Goal: Information Seeking & Learning: Learn about a topic

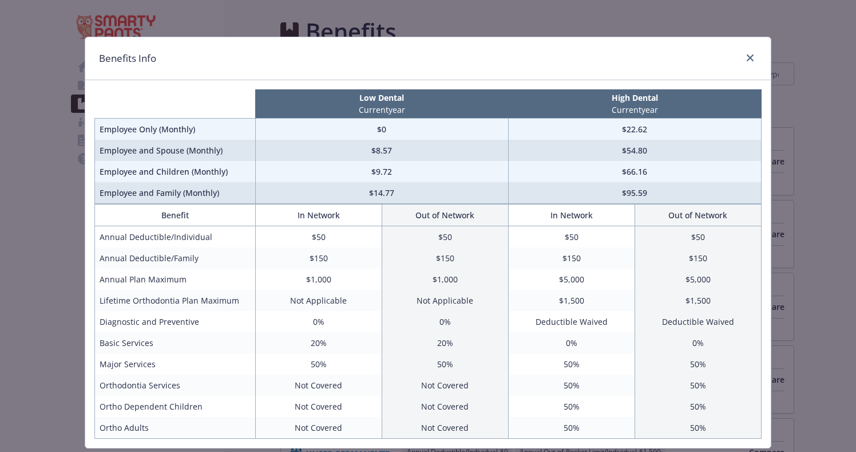
scroll to position [33, 0]
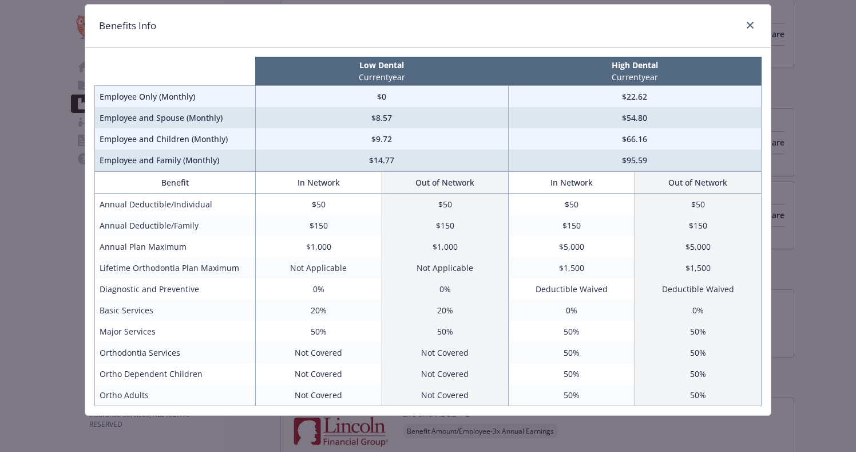
click at [41, 217] on div "Benefits Info Low Dental Current year High Dental Current year Employee Only (M…" at bounding box center [428, 226] width 856 height 452
click at [755, 21] on link "close" at bounding box center [750, 25] width 14 height 14
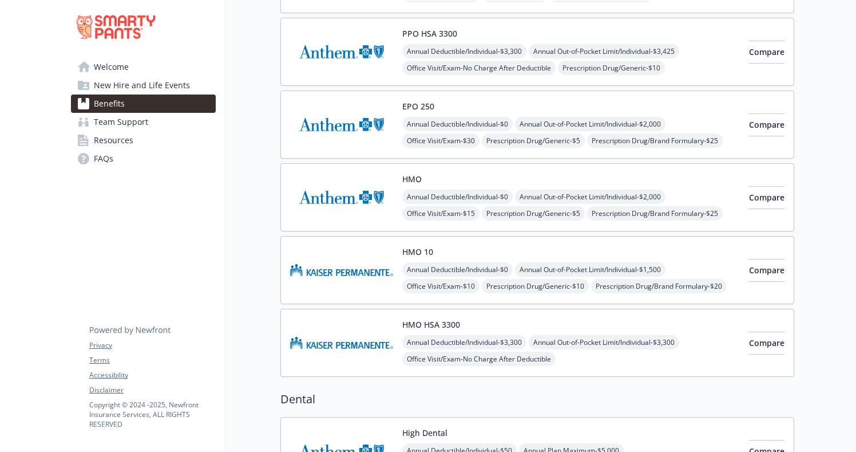
scroll to position [152, 0]
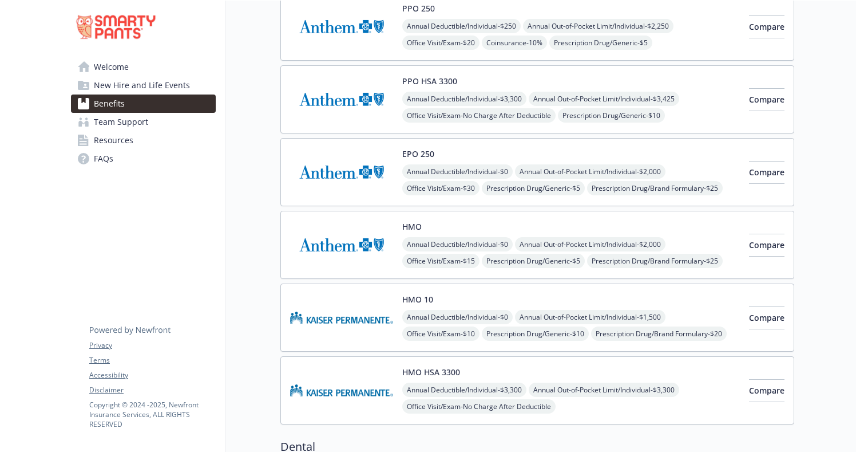
click at [673, 183] on div "Annual Deductible/Individual - $0 Annual Out-of-Pocket Limit/Individual - $2,00…" at bounding box center [571, 187] width 338 height 47
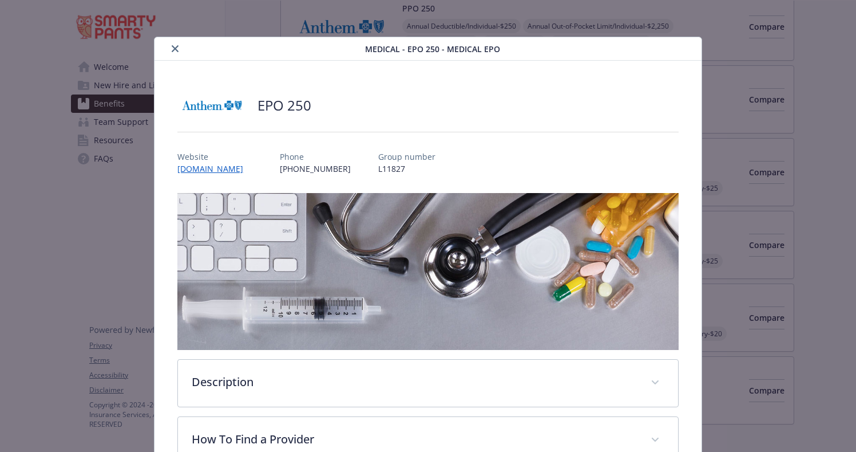
scroll to position [34, 0]
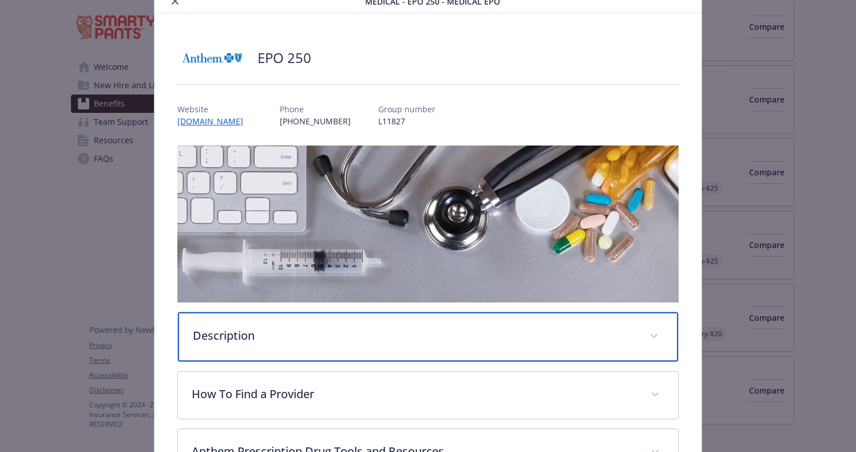
click at [358, 330] on p "Description" at bounding box center [414, 335] width 442 height 17
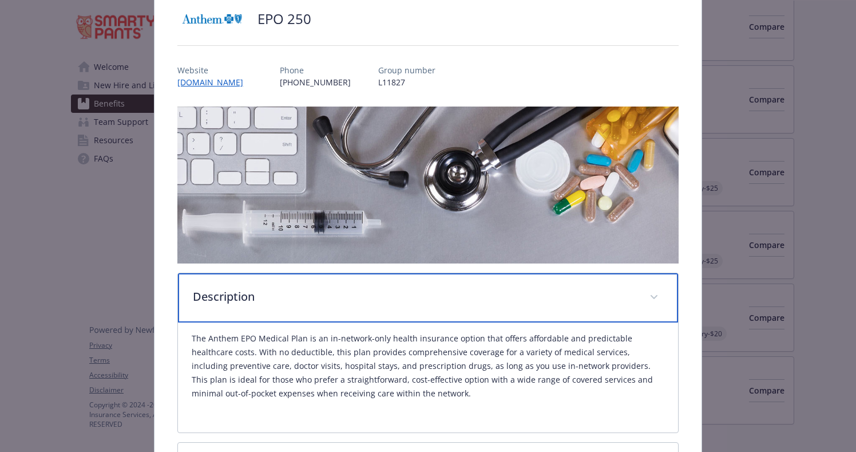
scroll to position [0, 0]
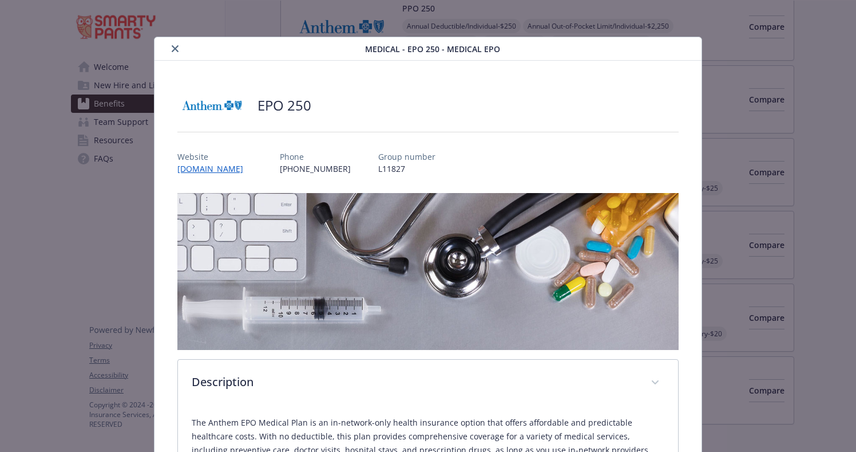
click at [175, 50] on icon "close" at bounding box center [175, 48] width 7 height 7
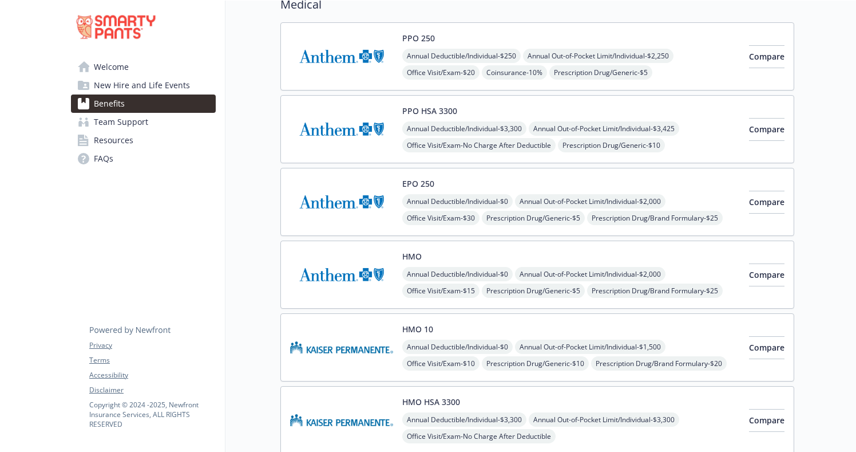
scroll to position [101, 0]
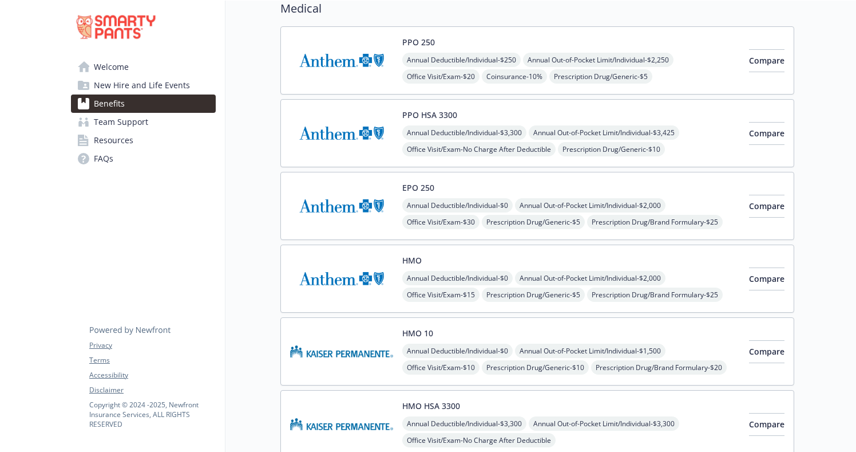
click at [641, 191] on div "EPO 250 Annual Deductible/Individual - $0 Annual Out-of-Pocket Limit/Individual…" at bounding box center [571, 205] width 338 height 49
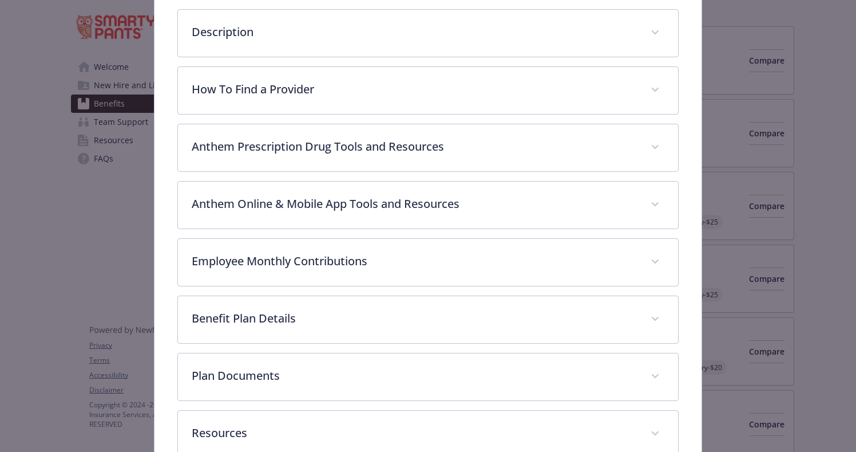
scroll to position [403, 0]
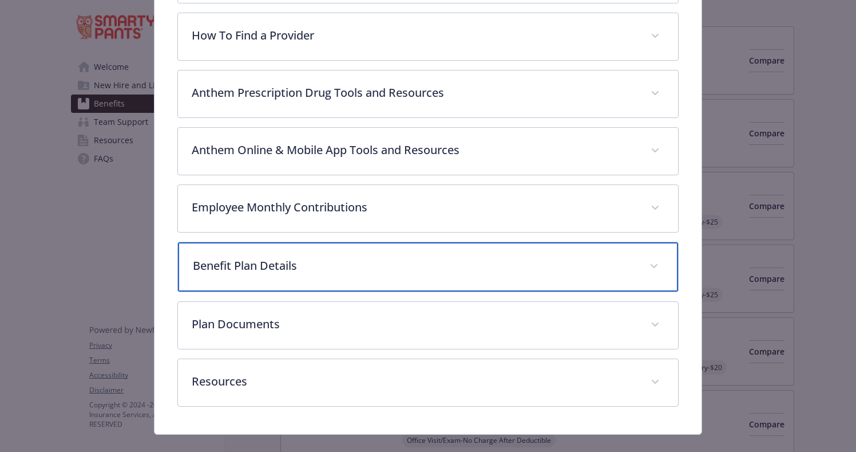
click at [300, 275] on div "Benefit Plan Details" at bounding box center [428, 266] width 500 height 49
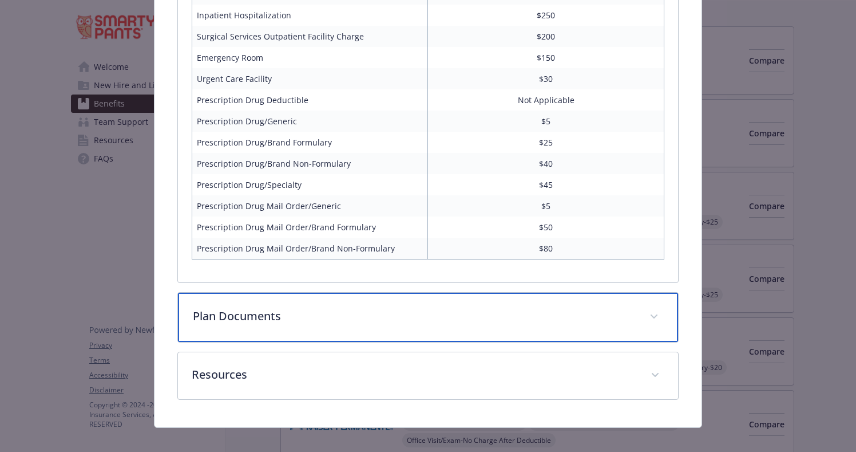
scroll to position [910, 0]
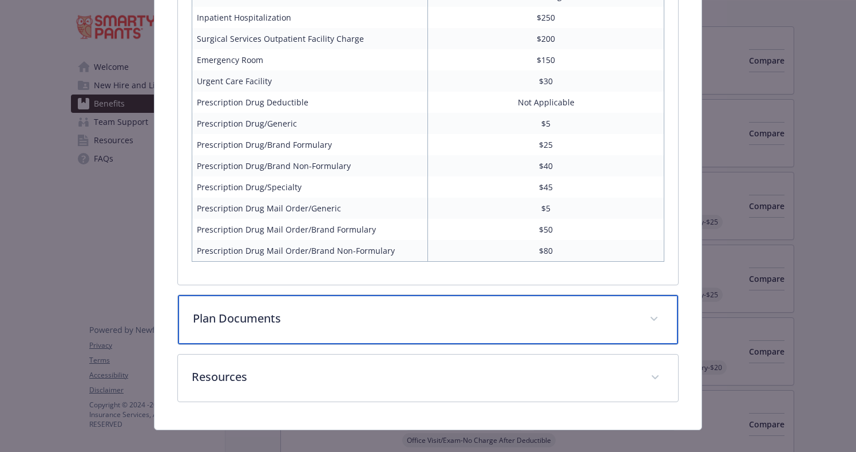
click at [259, 312] on p "Plan Documents" at bounding box center [414, 318] width 442 height 17
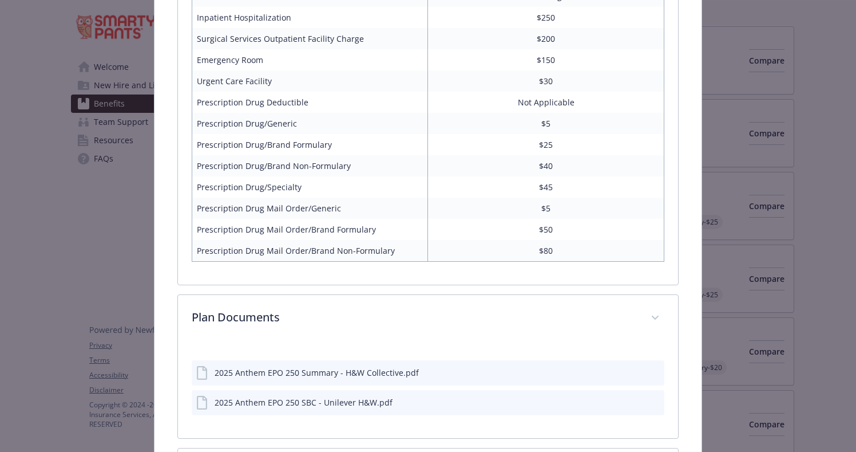
click at [654, 366] on button "preview file" at bounding box center [653, 371] width 13 height 10
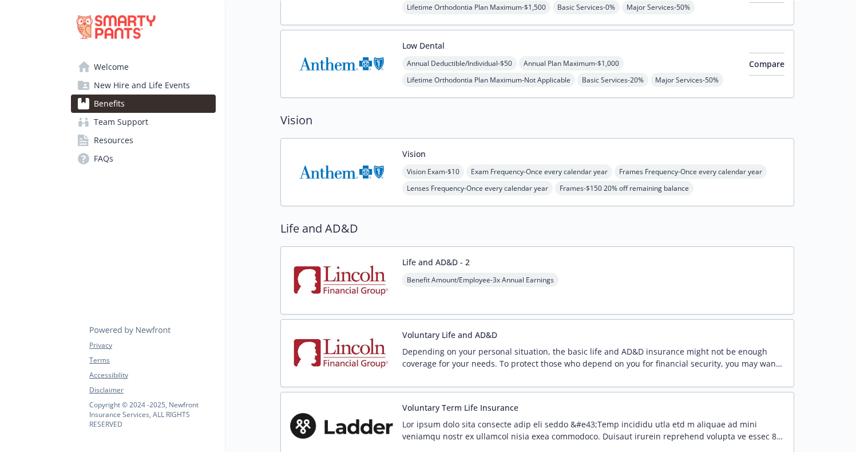
scroll to position [643, 0]
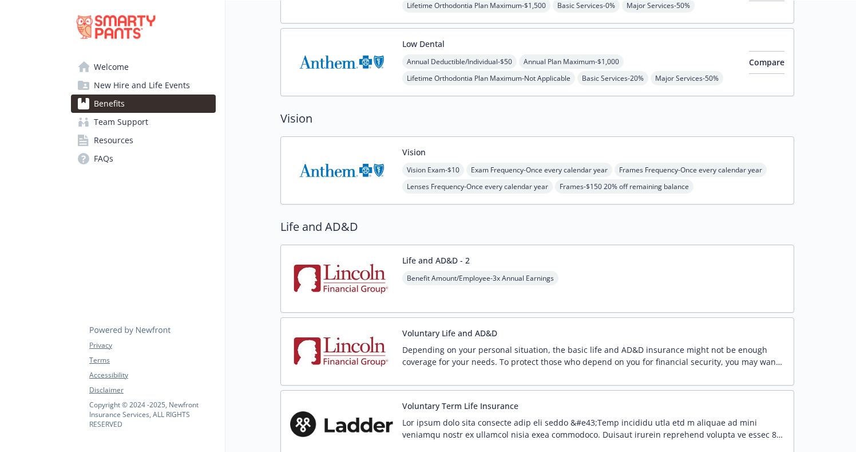
click at [514, 306] on div "Life and AD&D - 2 Benefit Amount/Employee - 3x Annual Earnings" at bounding box center [537, 278] width 514 height 68
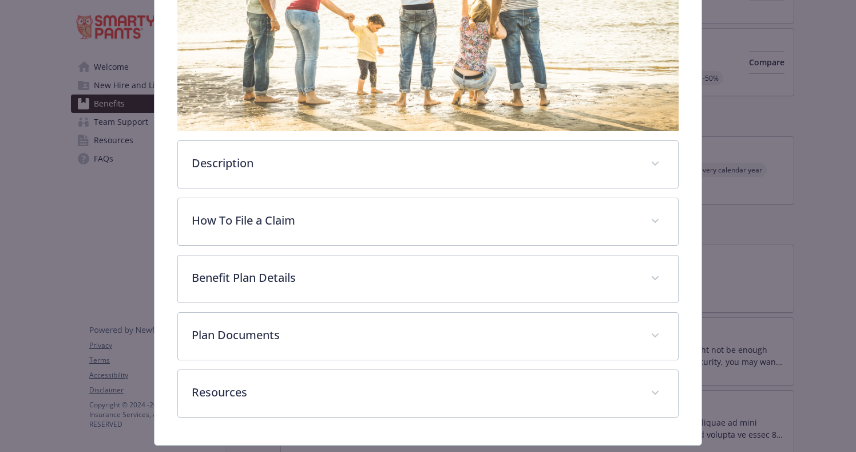
scroll to position [219, 0]
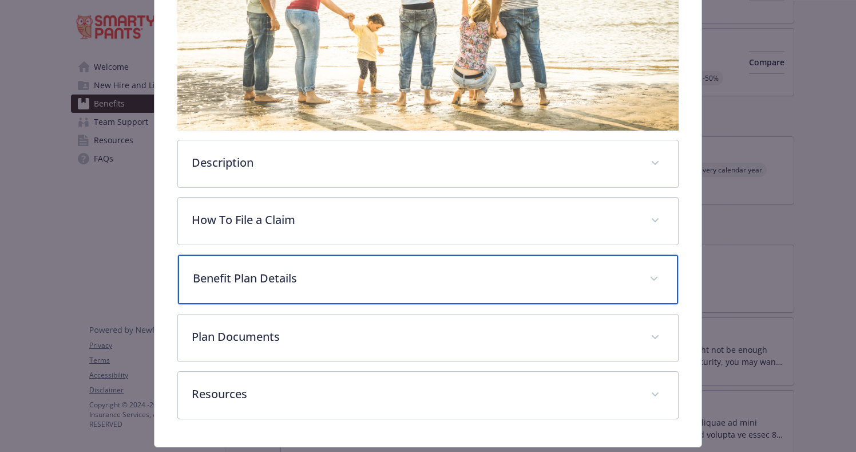
click at [460, 280] on p "Benefit Plan Details" at bounding box center [414, 278] width 442 height 17
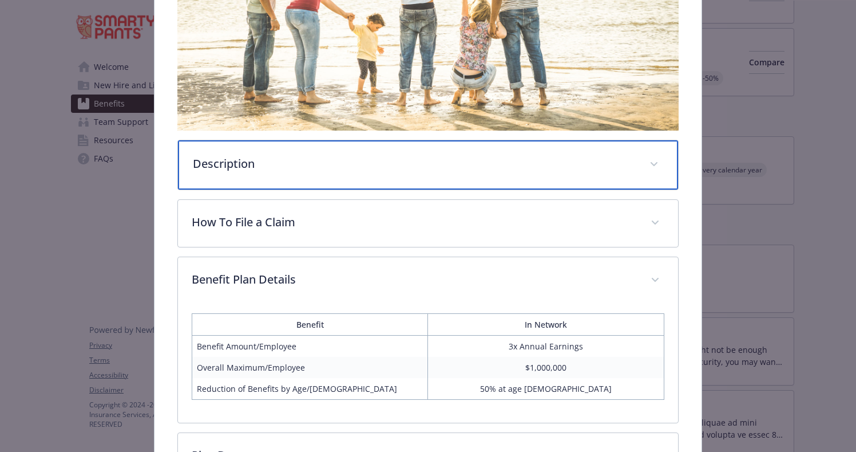
click at [400, 168] on p "Description" at bounding box center [414, 163] width 442 height 17
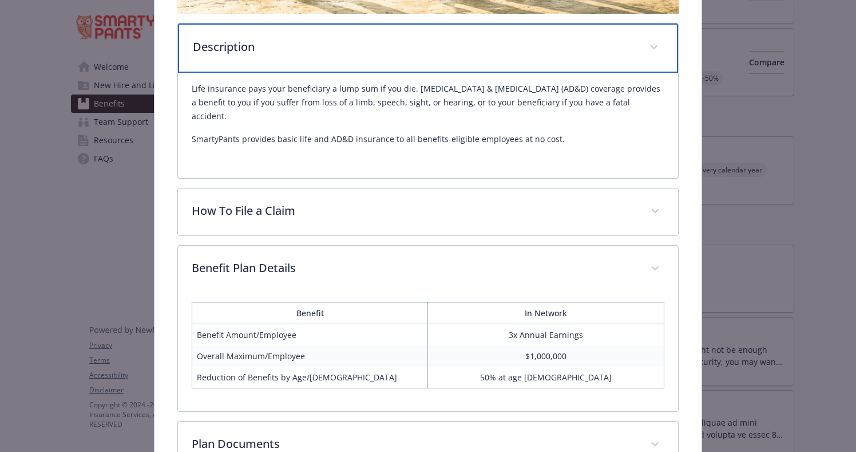
scroll to position [337, 0]
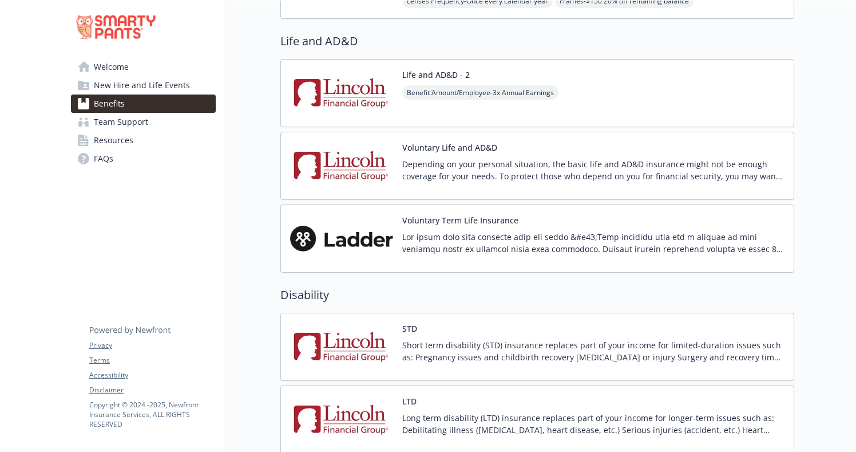
scroll to position [834, 0]
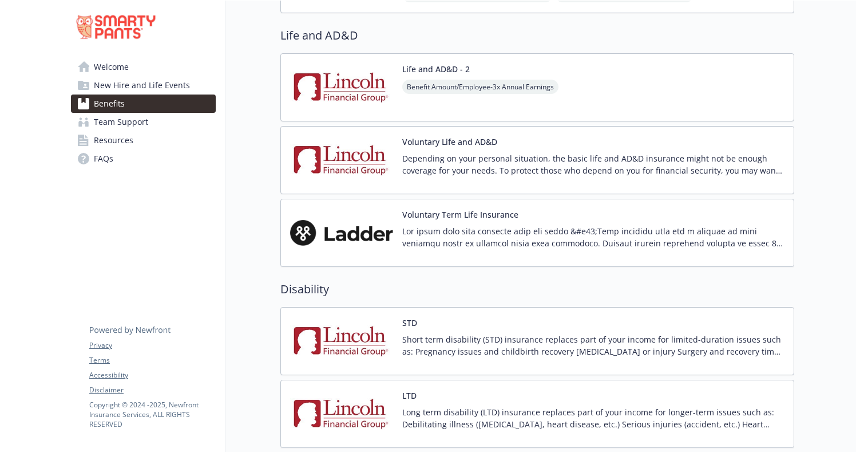
click at [456, 170] on p "Depending on your personal situation, the basic life and AD&D insurance might n…" at bounding box center [593, 164] width 382 height 24
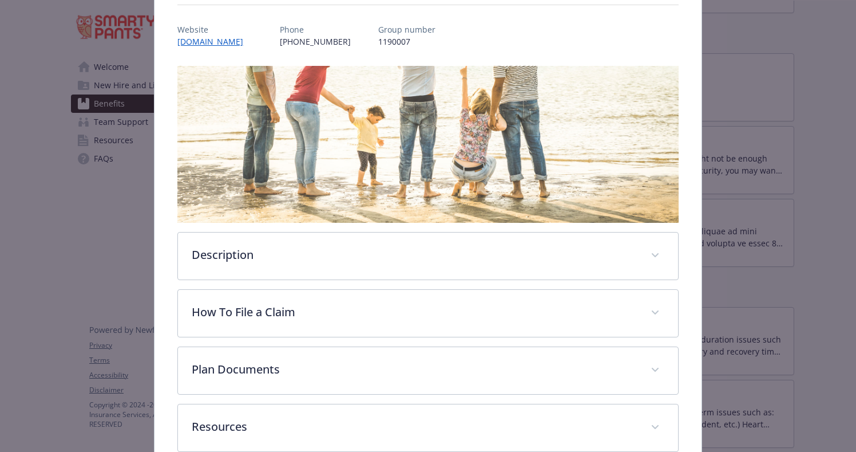
scroll to position [191, 0]
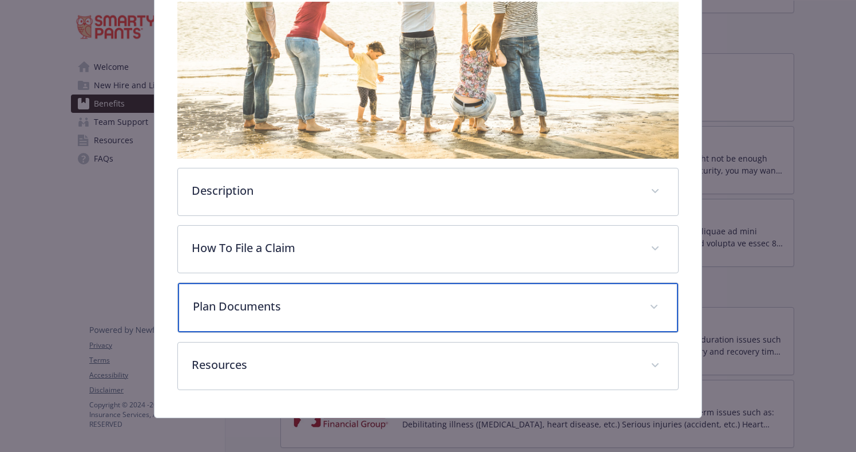
click at [348, 308] on p "Plan Documents" at bounding box center [414, 306] width 442 height 17
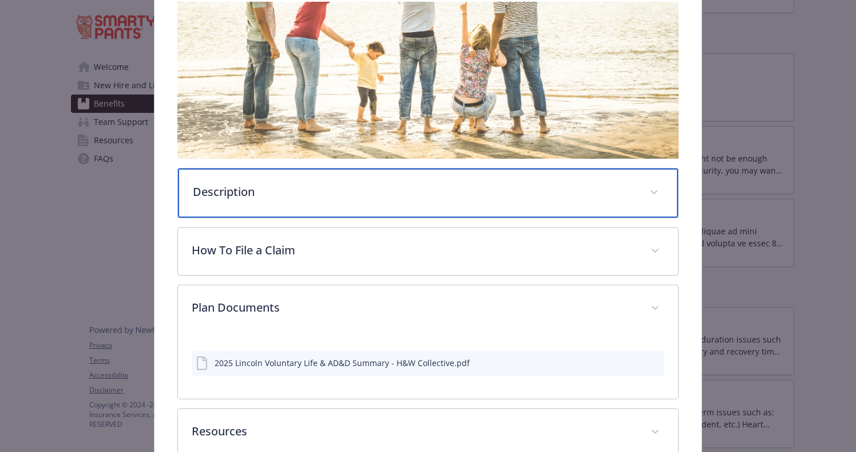
click at [311, 193] on p "Description" at bounding box center [414, 191] width 442 height 17
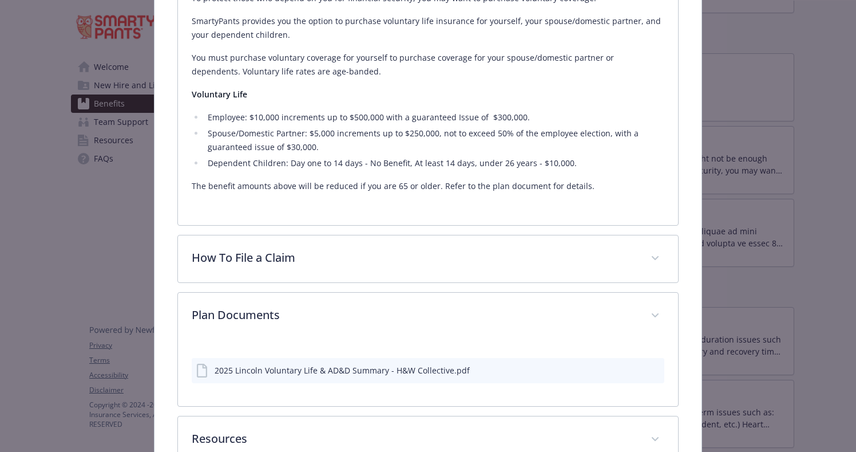
scroll to position [454, 0]
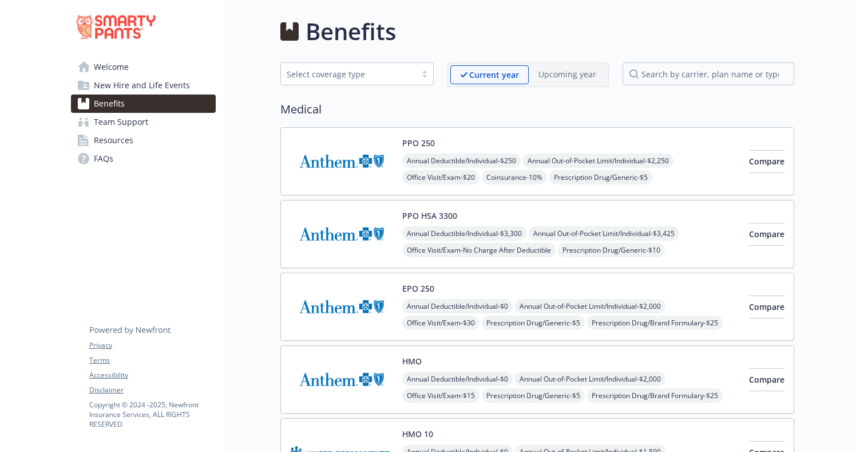
click at [390, 296] on img at bounding box center [341, 306] width 103 height 49
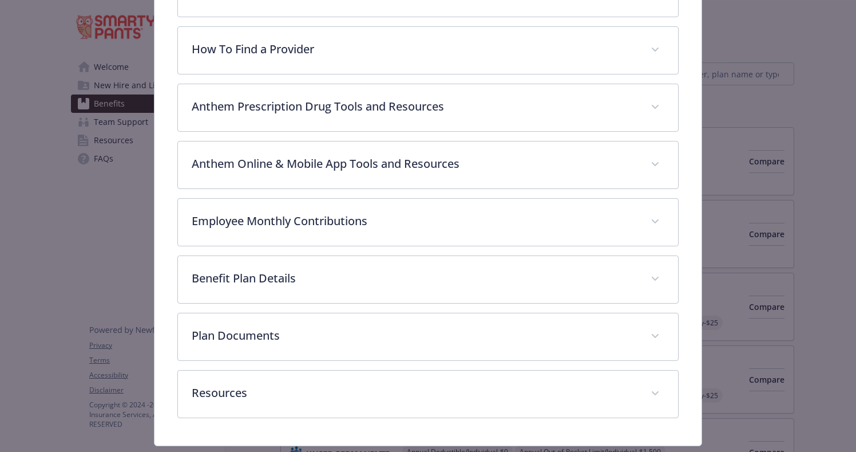
scroll to position [404, 0]
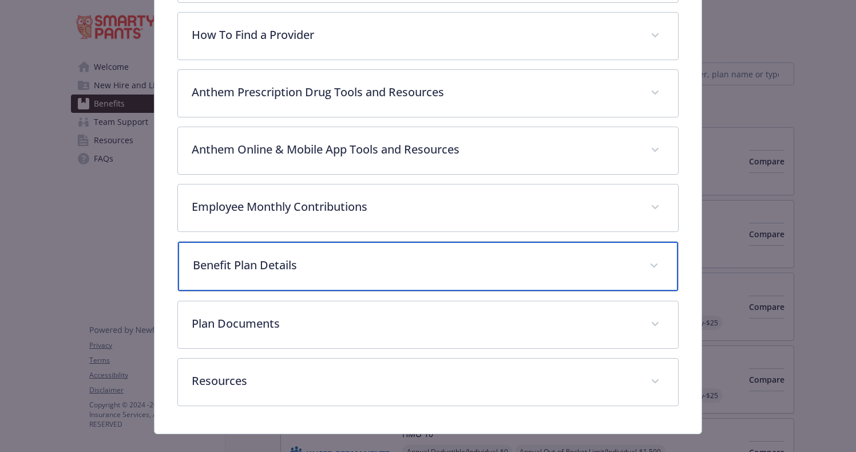
click at [387, 271] on p "Benefit Plan Details" at bounding box center [414, 264] width 442 height 17
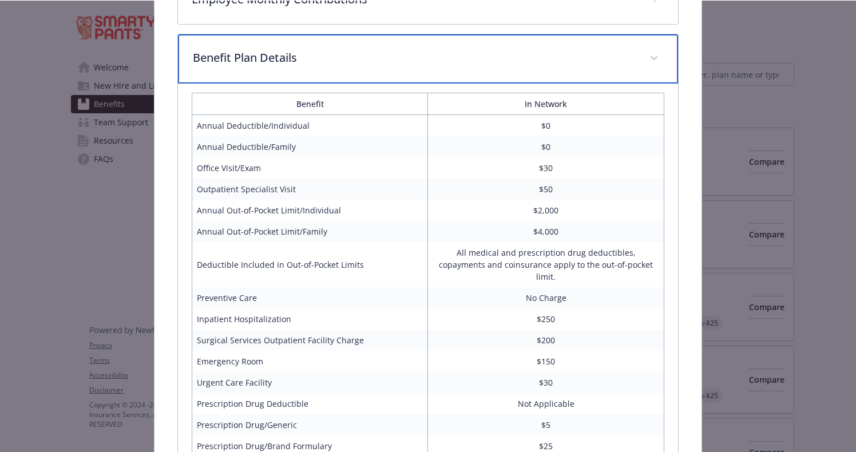
scroll to position [616, 0]
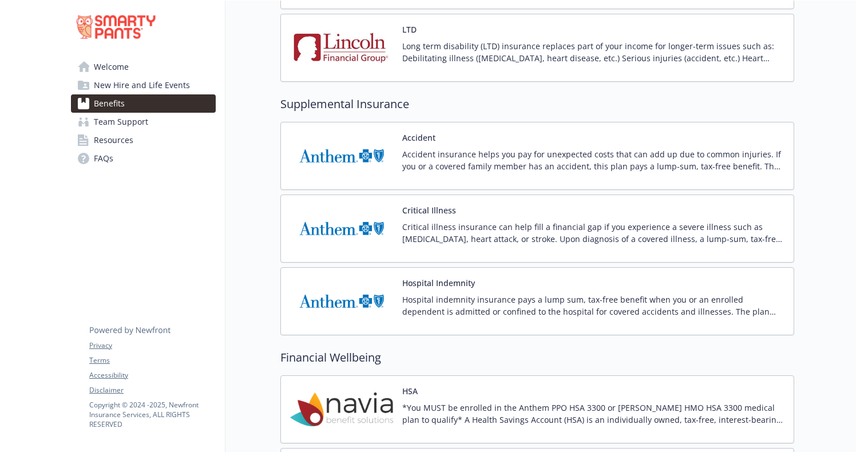
scroll to position [1232, 0]
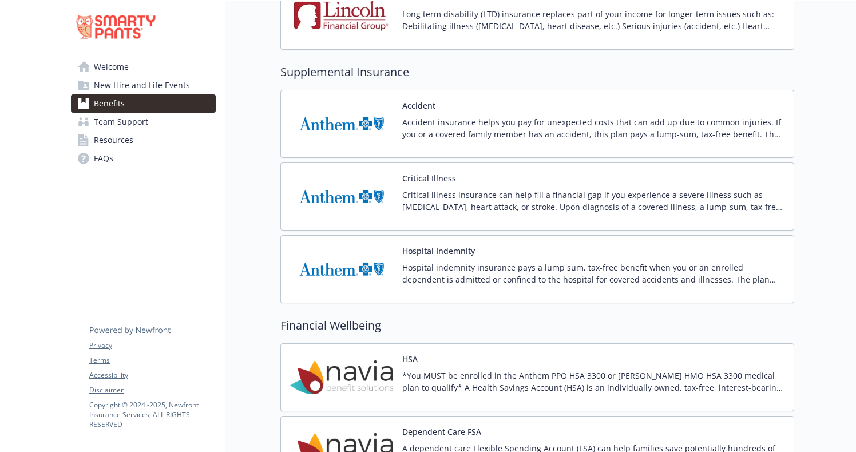
click at [469, 130] on p "Accident insurance helps you pay for unexpected costs that can add up due to co…" at bounding box center [593, 128] width 382 height 24
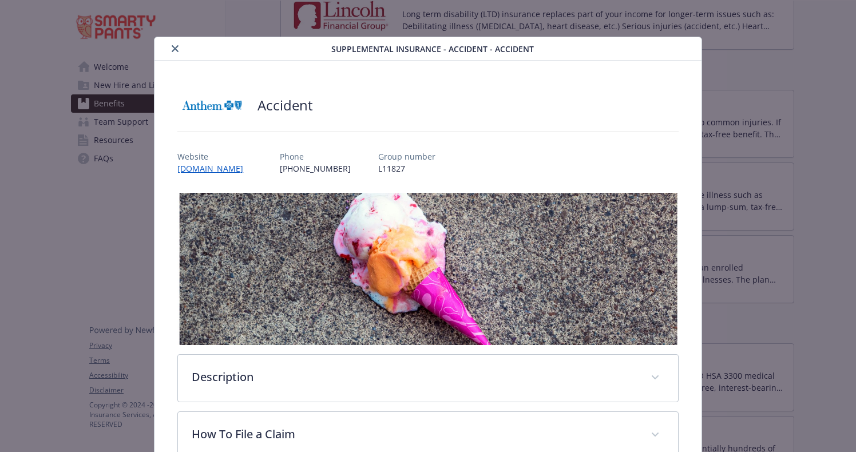
scroll to position [34, 0]
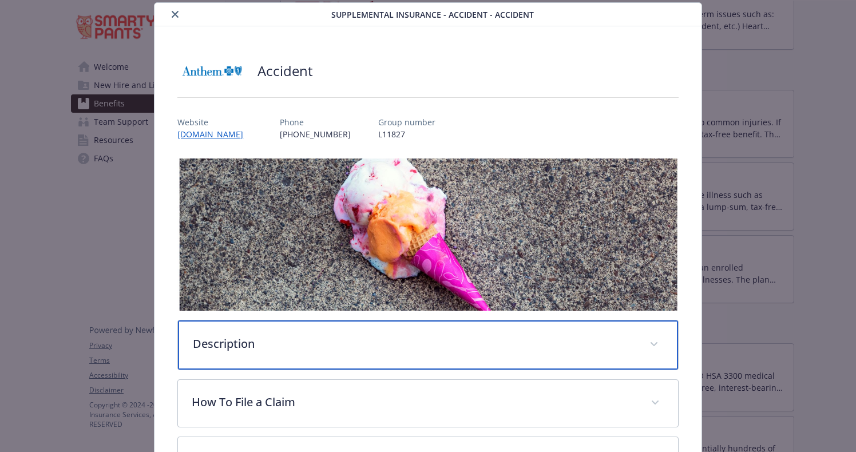
click at [384, 343] on p "Description" at bounding box center [414, 343] width 442 height 17
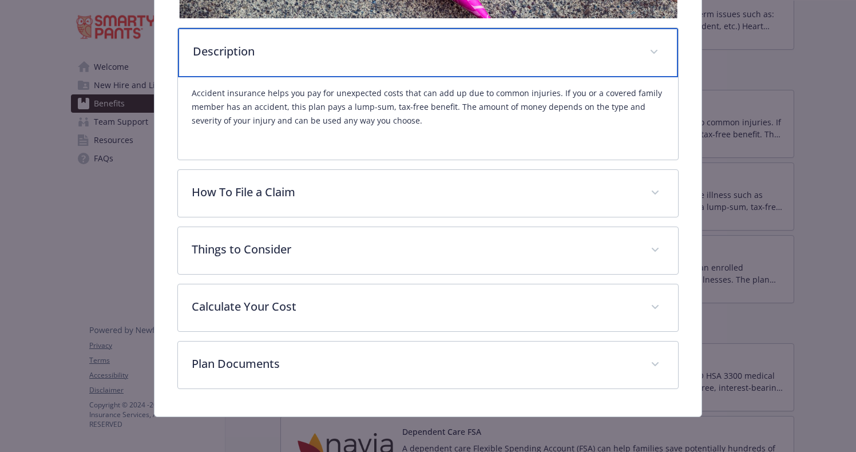
scroll to position [328, 0]
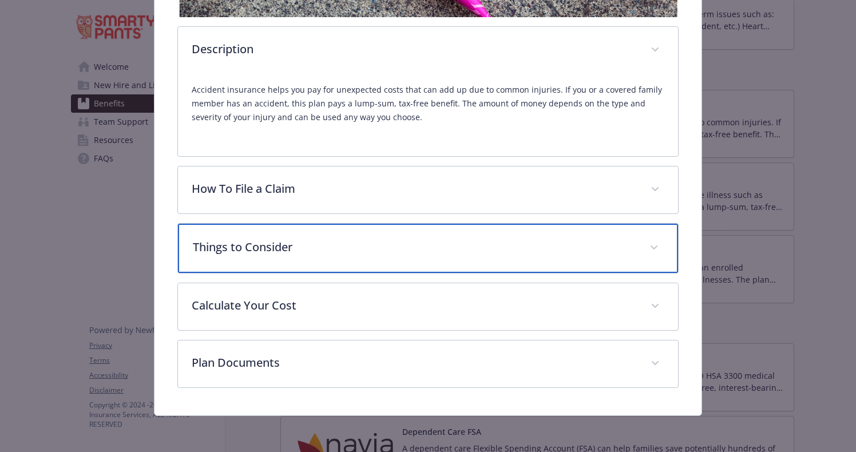
click at [369, 250] on p "Things to Consider" at bounding box center [414, 247] width 442 height 17
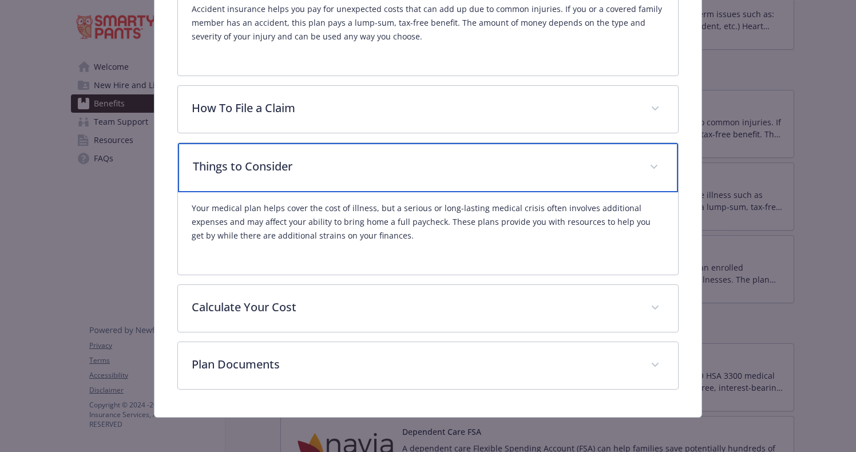
scroll to position [410, 0]
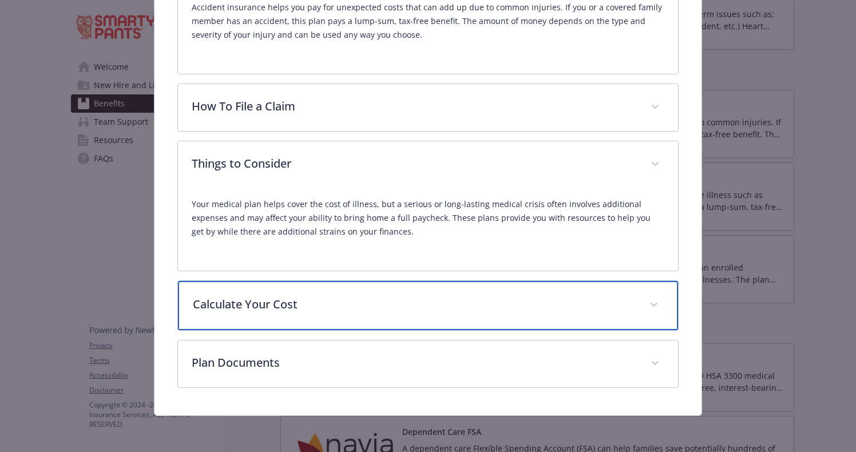
click at [384, 319] on div "Calculate Your Cost" at bounding box center [428, 305] width 500 height 49
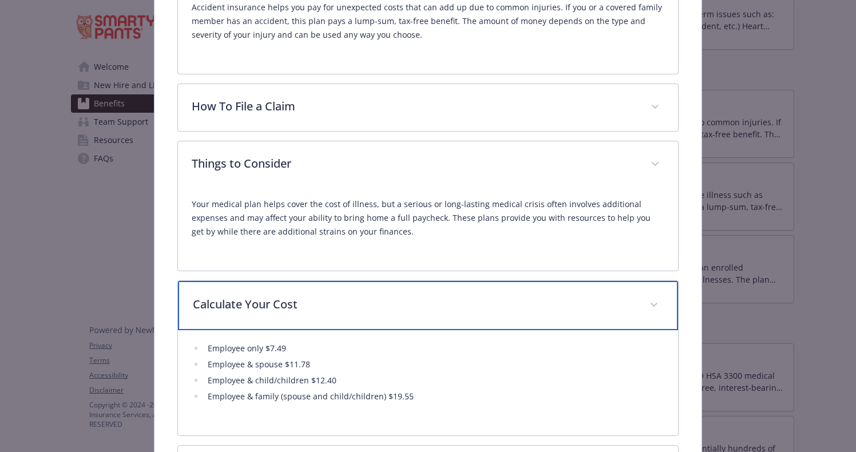
scroll to position [516, 0]
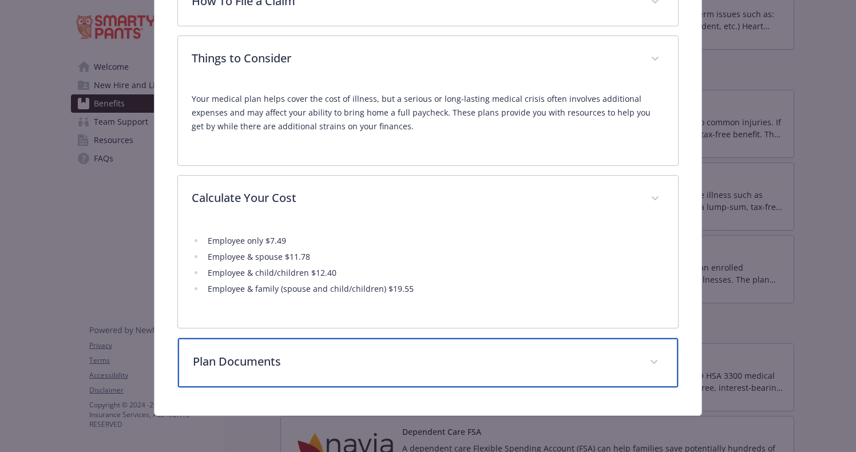
click at [381, 354] on p "Plan Documents" at bounding box center [414, 361] width 442 height 17
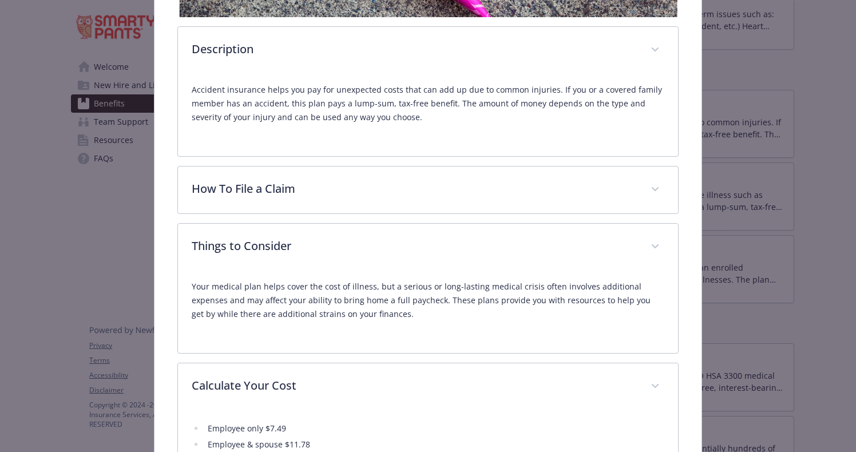
scroll to position [310, 0]
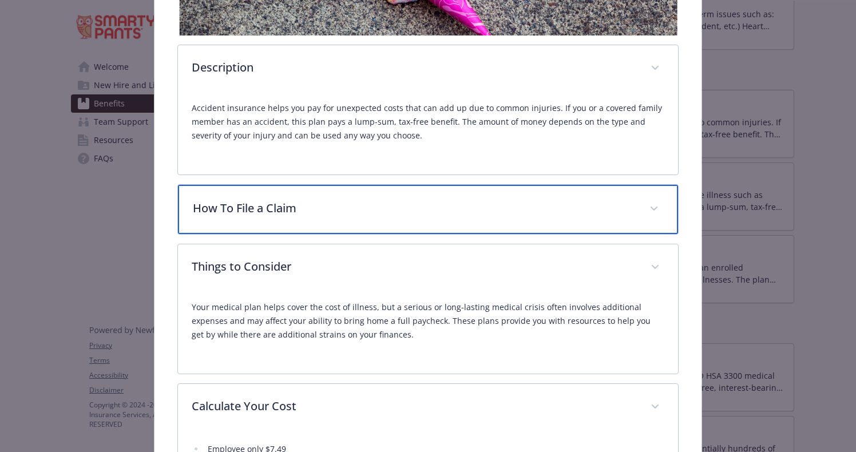
click at [386, 208] on p "How To File a Claim" at bounding box center [414, 208] width 442 height 17
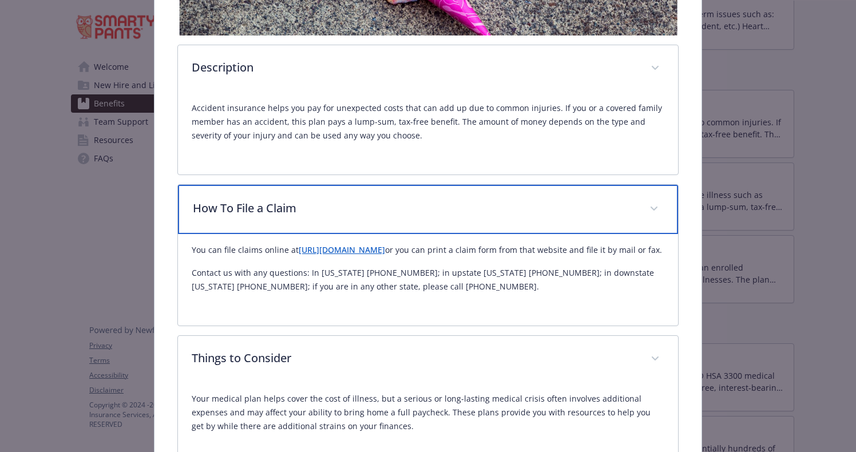
click at [386, 209] on p "How To File a Claim" at bounding box center [414, 208] width 442 height 17
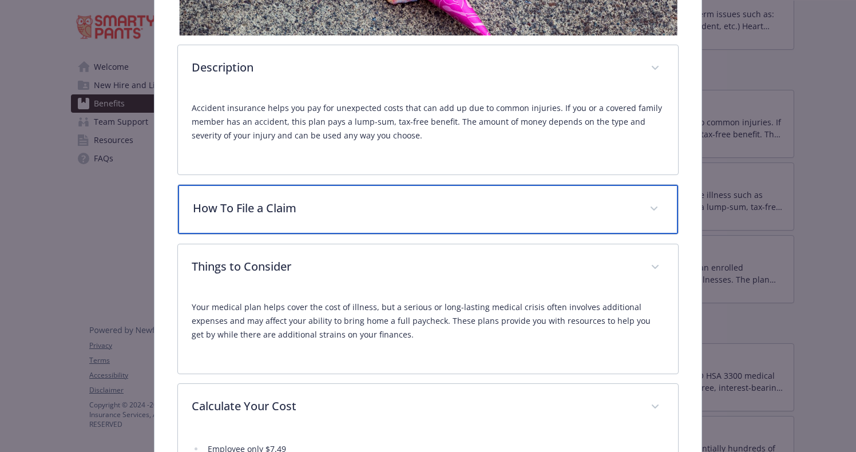
click at [386, 209] on p "How To File a Claim" at bounding box center [414, 208] width 442 height 17
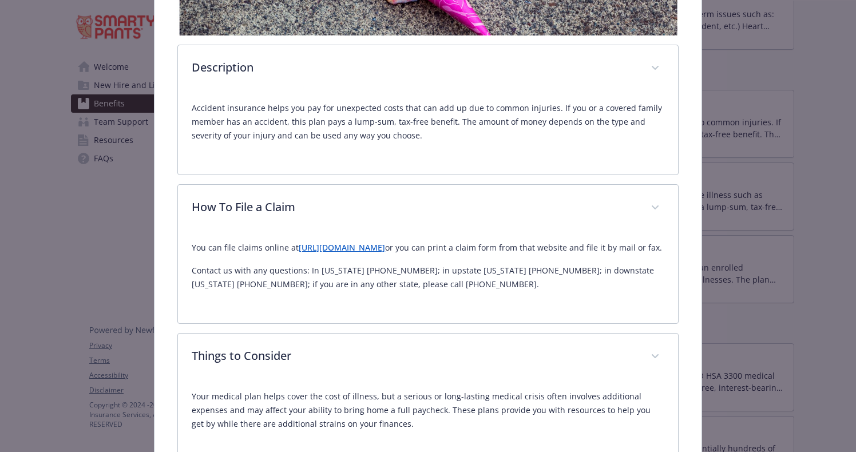
click at [382, 132] on p "Accident insurance helps you pay for unexpected costs that can add up due to co…" at bounding box center [428, 121] width 472 height 41
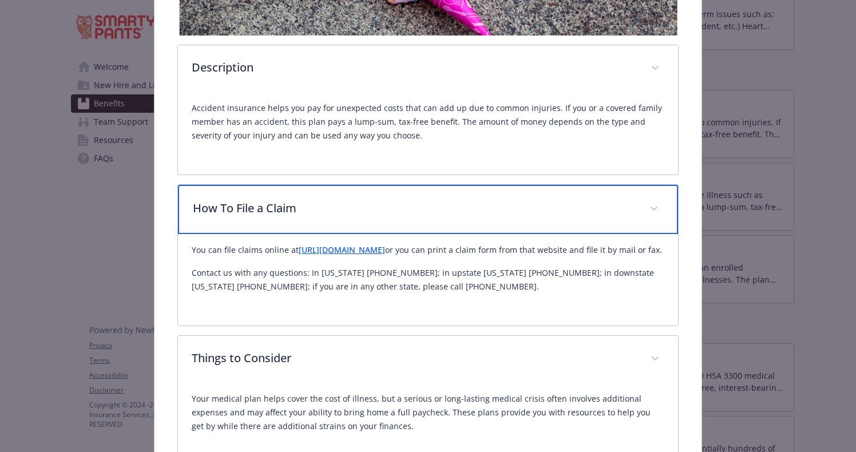
click at [383, 188] on div "How To File a Claim" at bounding box center [428, 209] width 500 height 49
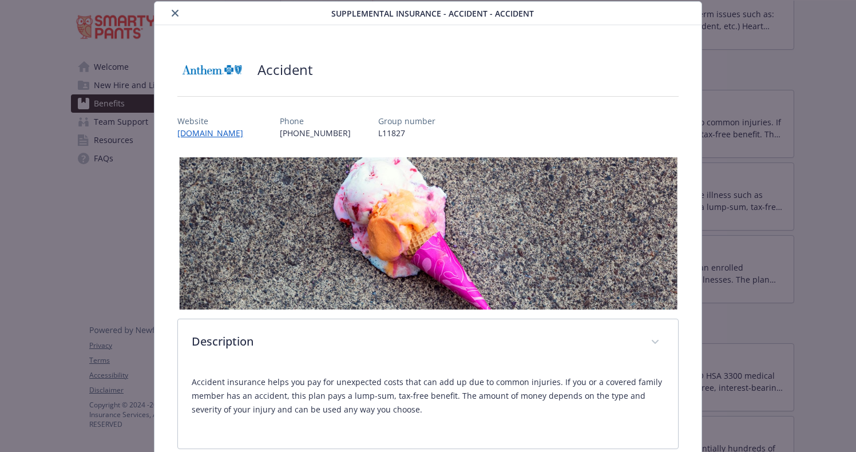
scroll to position [0, 0]
